Goal: Transaction & Acquisition: Purchase product/service

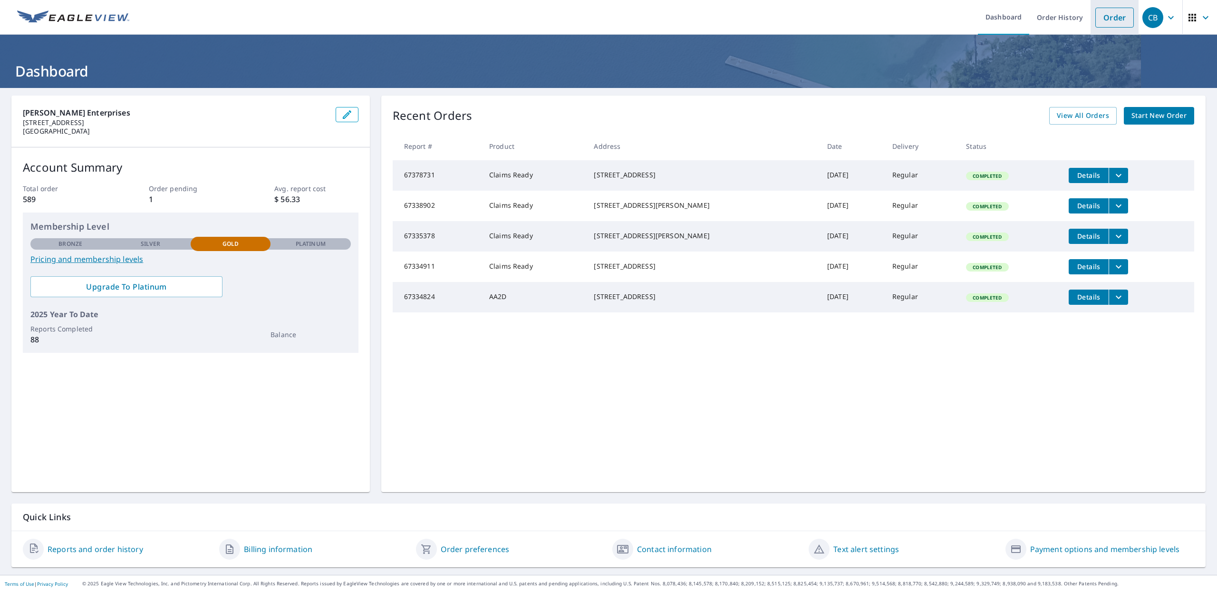
click at [1102, 16] on link "Order" at bounding box center [1114, 18] width 39 height 20
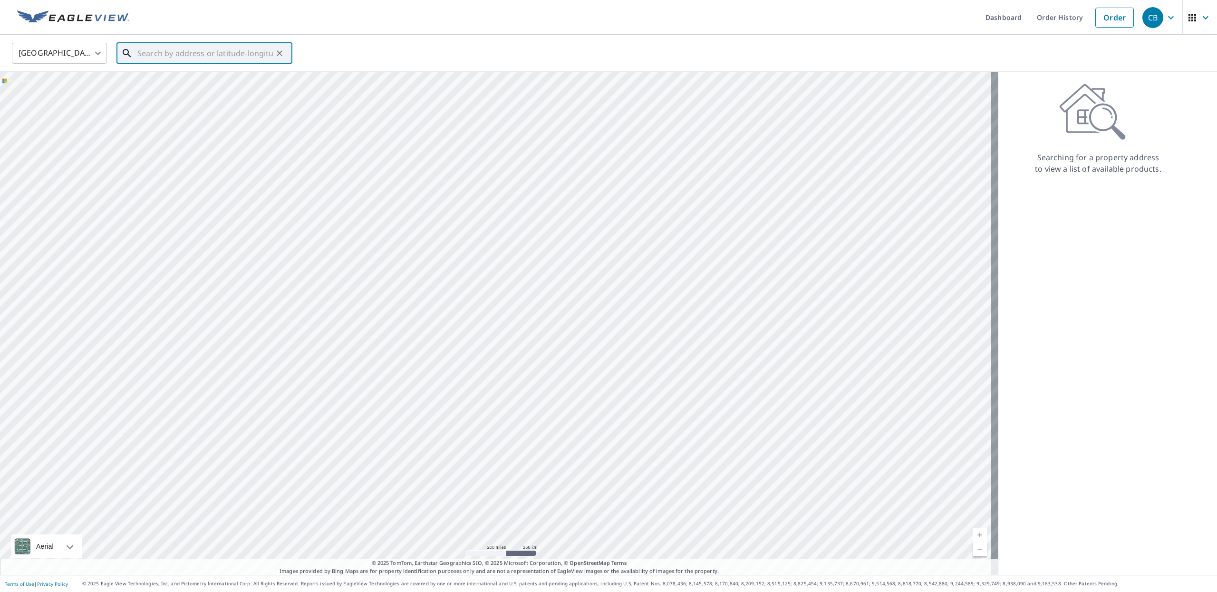
click at [240, 53] on input "text" at bounding box center [204, 53] width 135 height 27
paste input "[STREET_ADDRESS][PERSON_NAME]"
click at [173, 83] on span "[STREET_ADDRESS][PERSON_NAME]" at bounding box center [209, 80] width 149 height 11
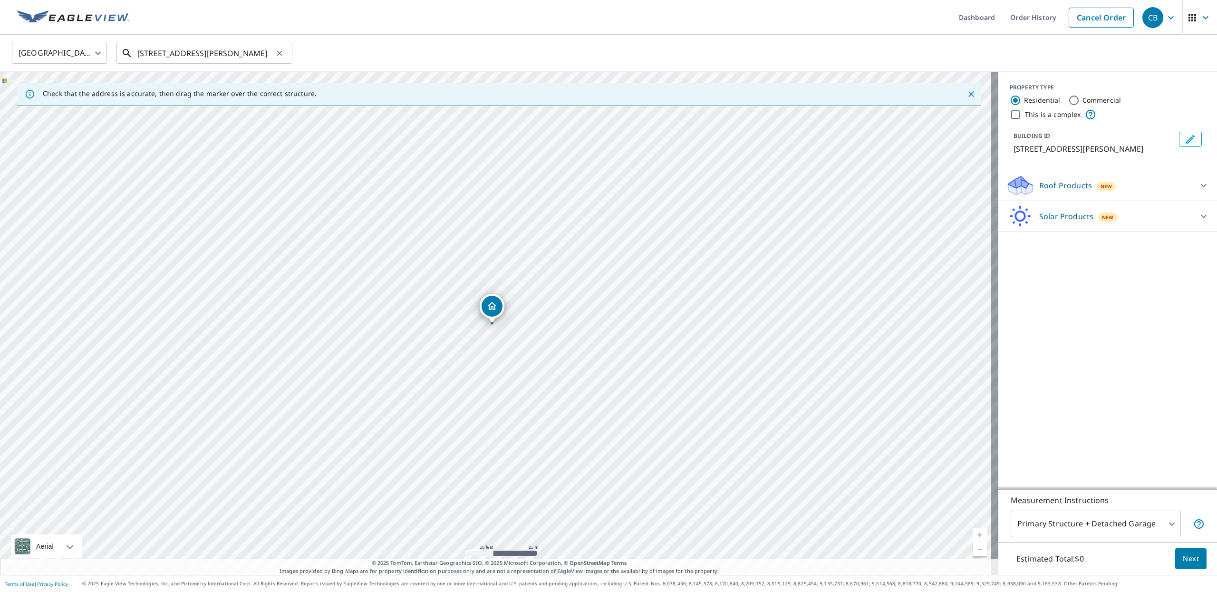
click at [198, 50] on input "[STREET_ADDRESS][PERSON_NAME]" at bounding box center [204, 53] width 135 height 27
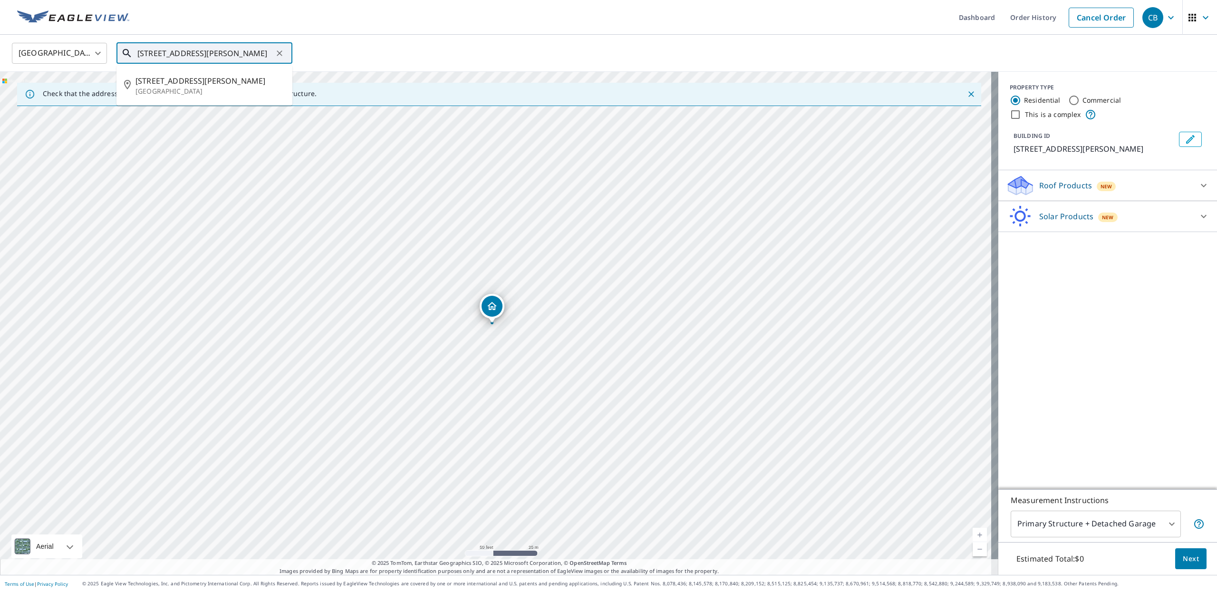
click at [191, 52] on input "[STREET_ADDRESS][PERSON_NAME]" at bounding box center [204, 53] width 135 height 27
click at [193, 81] on span "[STREET_ADDRESS][PERSON_NAME]" at bounding box center [209, 80] width 149 height 11
type input "[STREET_ADDRESS][PERSON_NAME]"
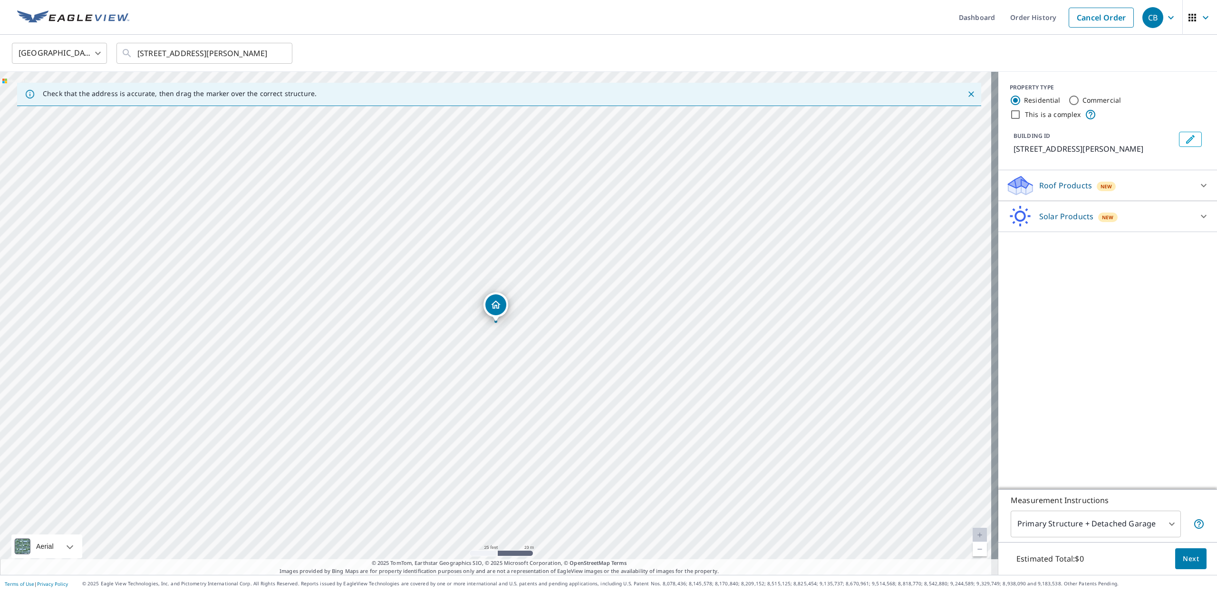
click at [1189, 558] on span "Next" at bounding box center [1191, 559] width 16 height 12
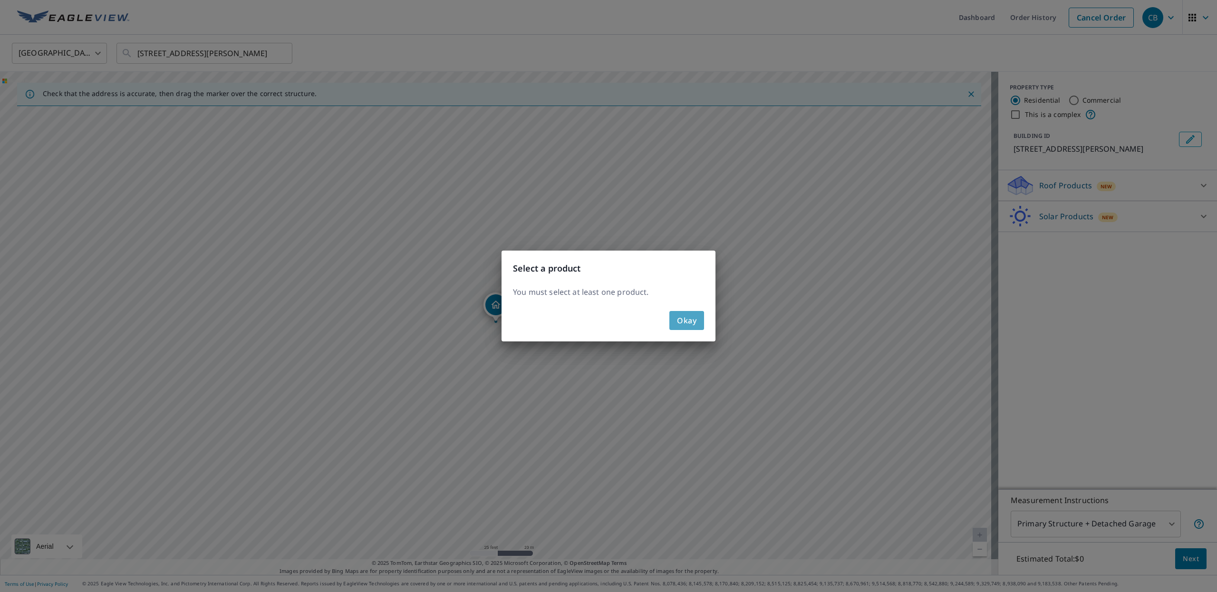
click at [682, 324] on span "Okay" at bounding box center [686, 320] width 19 height 13
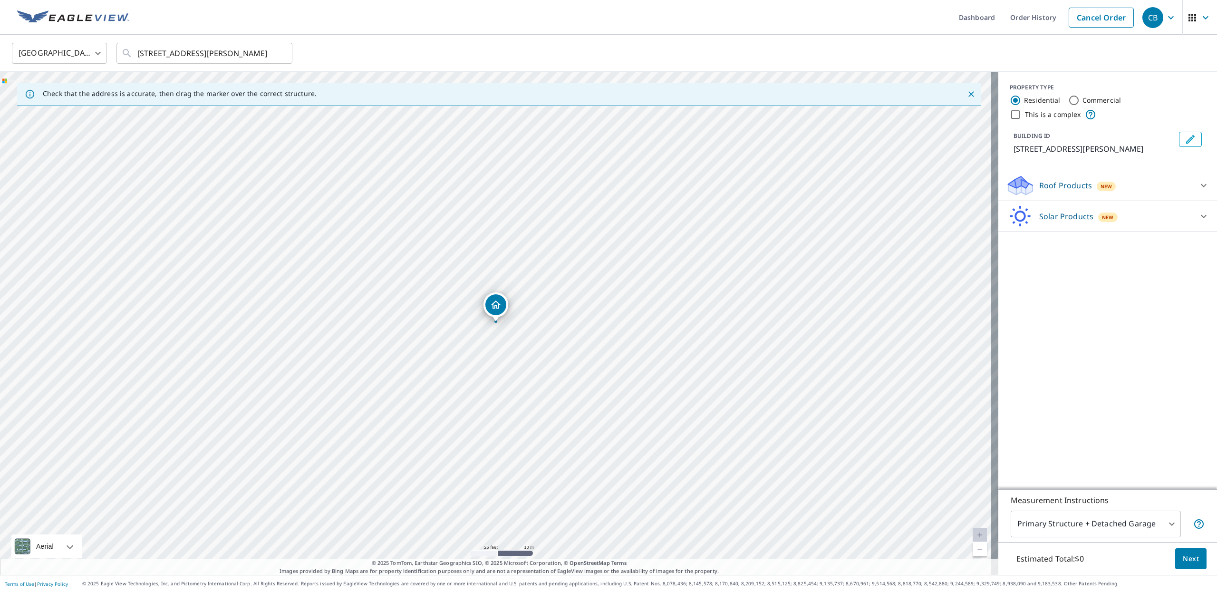
click at [1058, 520] on body "CB CB Dashboard Order History Cancel Order CB [GEOGRAPHIC_DATA] [GEOGRAPHIC_DAT…" at bounding box center [608, 296] width 1217 height 592
click at [1095, 432] on div at bounding box center [608, 296] width 1217 height 592
click at [1147, 185] on div "Roof Products New" at bounding box center [1099, 185] width 186 height 22
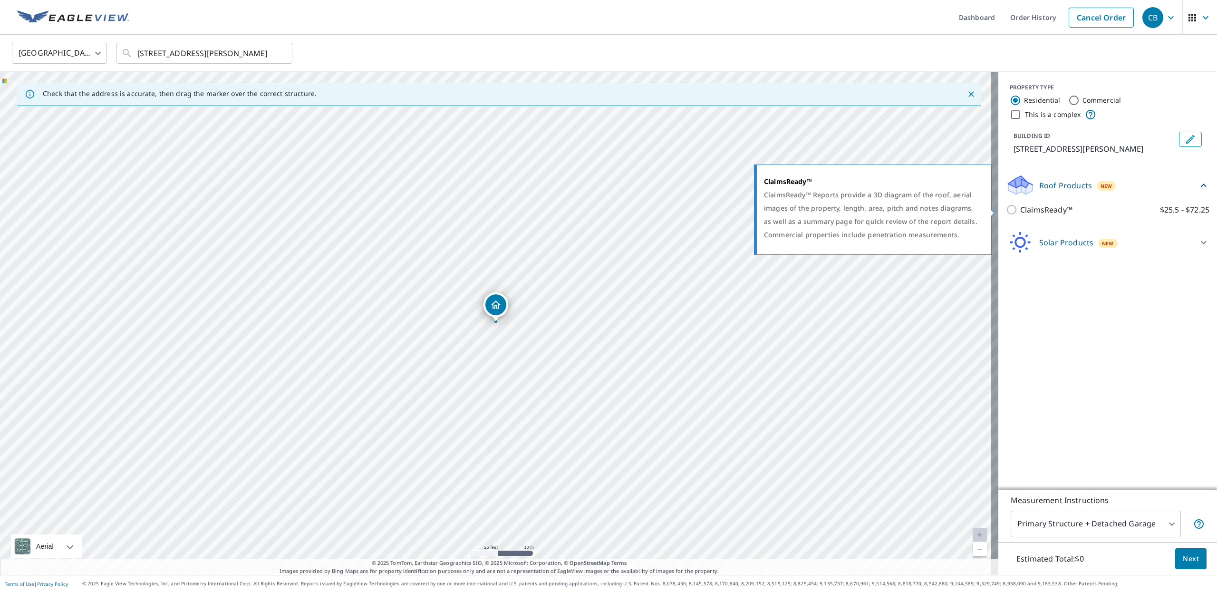
click at [1030, 206] on p "ClaimsReady™" at bounding box center [1046, 209] width 52 height 11
click at [1020, 206] on input "ClaimsReady™ $25.5 - $72.25" at bounding box center [1013, 209] width 14 height 11
checkbox input "true"
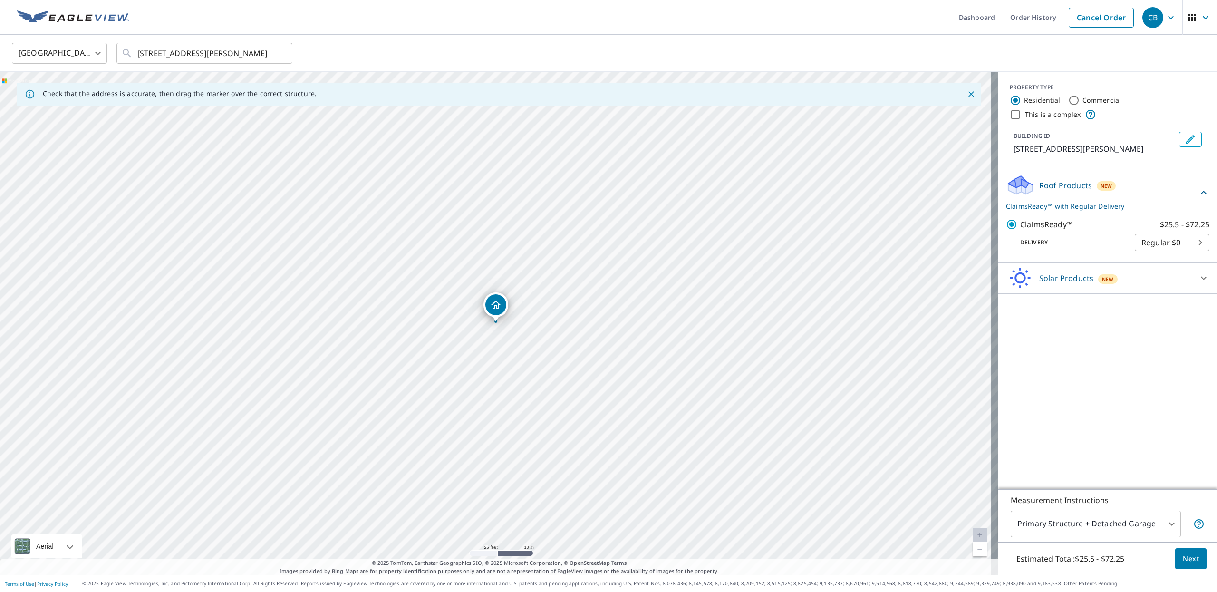
click at [1183, 557] on span "Next" at bounding box center [1191, 559] width 16 height 12
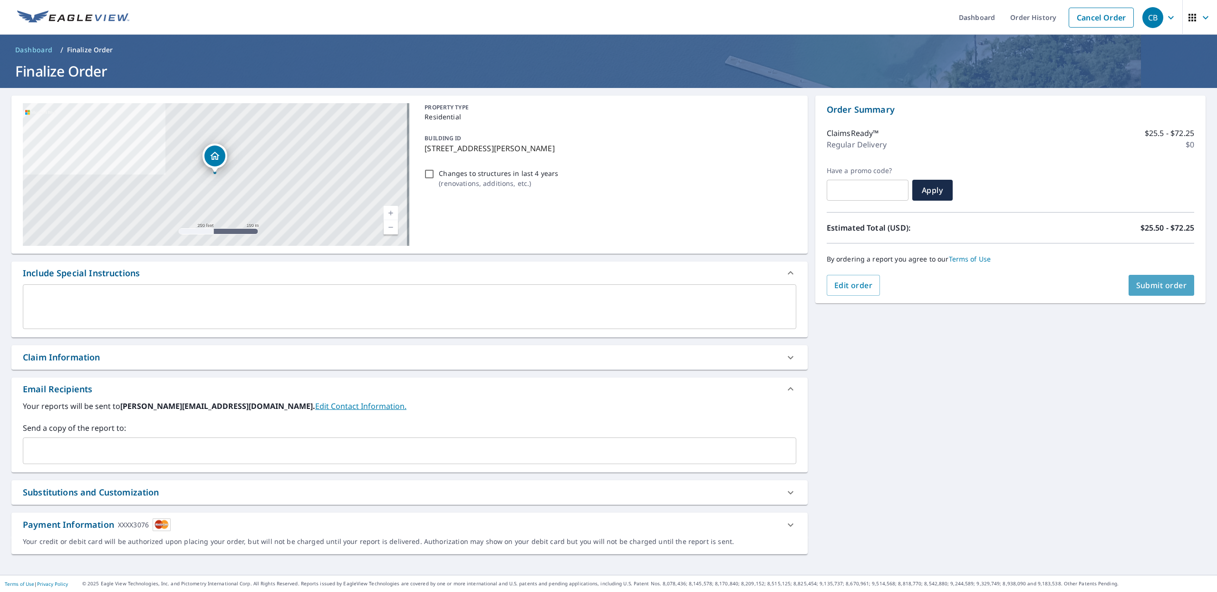
click at [1157, 289] on span "Submit order" at bounding box center [1161, 285] width 51 height 10
checkbox input "true"
